Goal: Information Seeking & Learning: Compare options

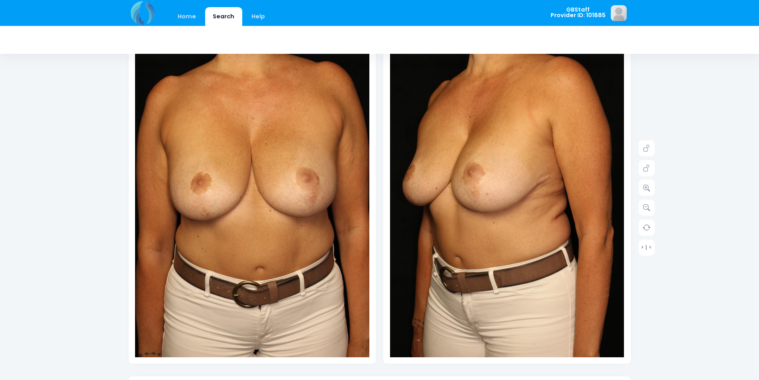
scroll to position [374, 0]
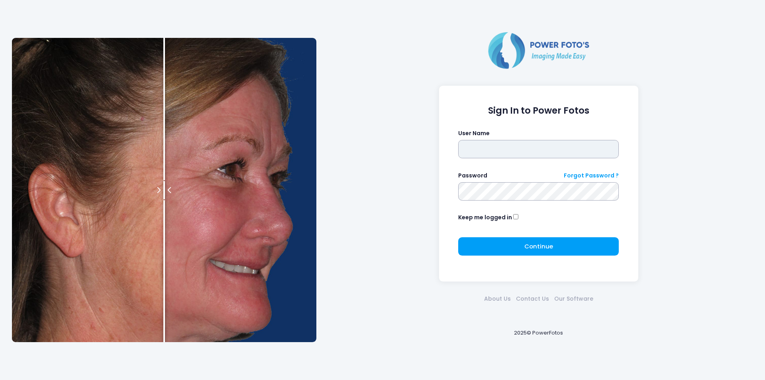
type input "*******"
